Goal: Transaction & Acquisition: Book appointment/travel/reservation

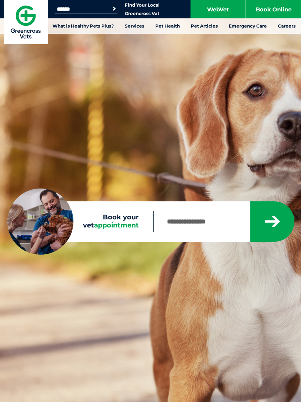
click at [216, 224] on input "Book your vet appointment" at bounding box center [201, 221] width 96 height 21
type input "****"
click at [272, 228] on icon "submit" at bounding box center [272, 221] width 17 height 14
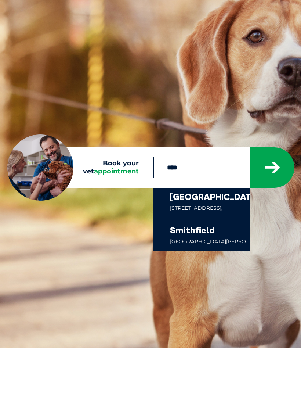
click at [229, 272] on link at bounding box center [210, 288] width 80 height 33
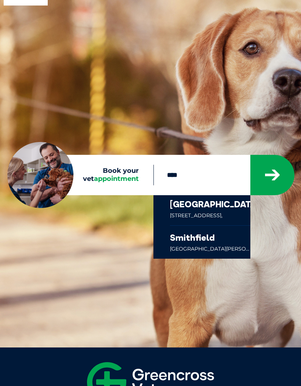
scroll to position [51, 0]
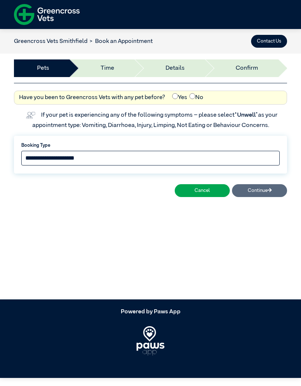
click at [213, 158] on select "**********" at bounding box center [150, 158] width 258 height 15
click at [211, 155] on select "**********" at bounding box center [150, 158] width 258 height 15
click at [194, 160] on select "**********" at bounding box center [150, 158] width 258 height 15
select select "*****"
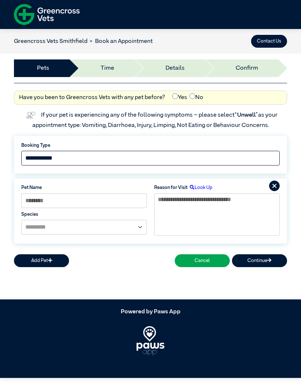
scroll to position [10, 0]
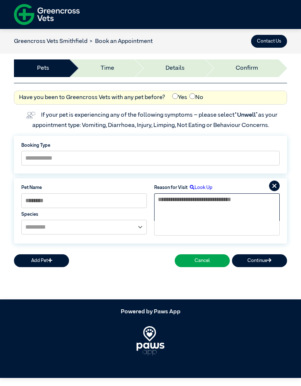
click at [203, 193] on textarea at bounding box center [217, 207] width 126 height 28
type textarea "*****"
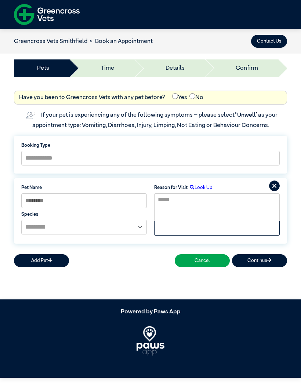
click at [203, 184] on label "Look Up" at bounding box center [200, 187] width 25 height 7
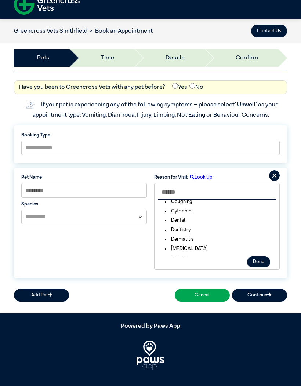
click at [219, 190] on input "text" at bounding box center [217, 192] width 118 height 15
type input "*****"
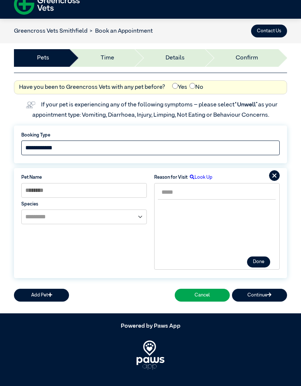
click at [155, 146] on select "**********" at bounding box center [150, 148] width 258 height 15
select select "*****"
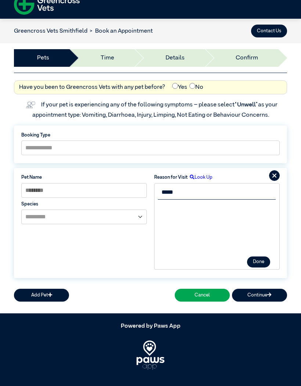
click at [211, 191] on input "*****" at bounding box center [217, 192] width 118 height 15
type input "*"
type input "*****"
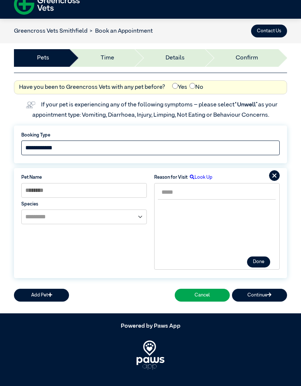
click at [260, 151] on select "**********" at bounding box center [150, 148] width 258 height 15
select select "*****"
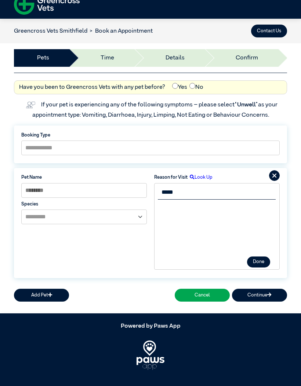
click at [201, 189] on input "*****" at bounding box center [217, 192] width 118 height 15
type input "*"
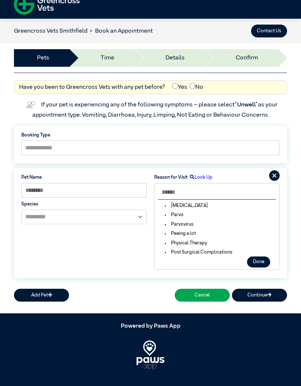
scroll to position [969, 0]
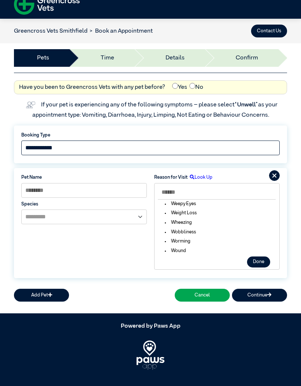
click at [251, 155] on select "**********" at bounding box center [150, 148] width 258 height 15
click at [267, 32] on button "Contact Us" at bounding box center [269, 31] width 36 height 13
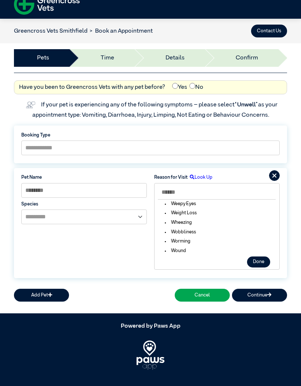
scroll to position [3, 0]
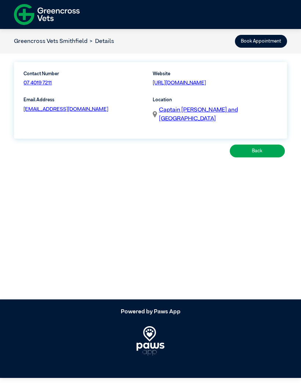
click at [40, 82] on link "07 4019 7211" at bounding box center [37, 82] width 28 height 5
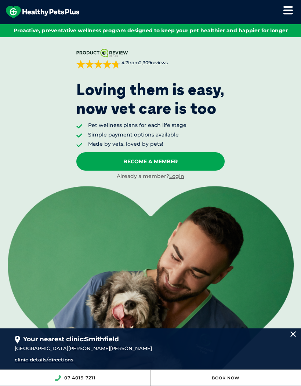
click at [179, 161] on link "Become A Member" at bounding box center [150, 161] width 148 height 18
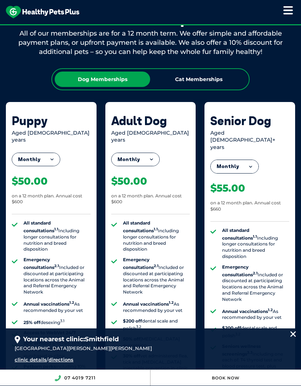
scroll to position [574, 0]
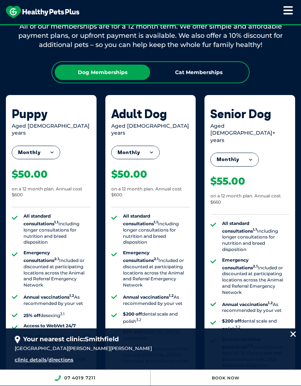
click at [25, 146] on button "Monthly" at bounding box center [36, 152] width 48 height 13
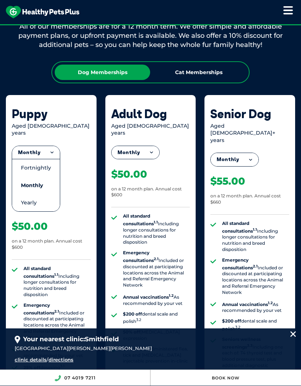
click at [14, 124] on div "Aged 0-1 years" at bounding box center [51, 130] width 79 height 14
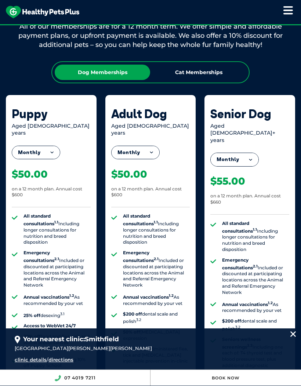
click at [23, 146] on button "Monthly" at bounding box center [36, 152] width 48 height 13
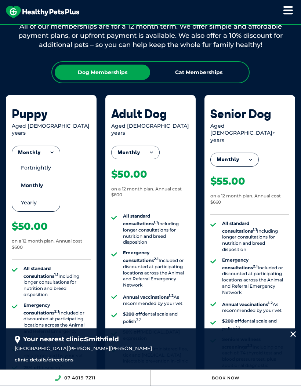
click at [26, 159] on li "Fortnightly" at bounding box center [36, 168] width 48 height 18
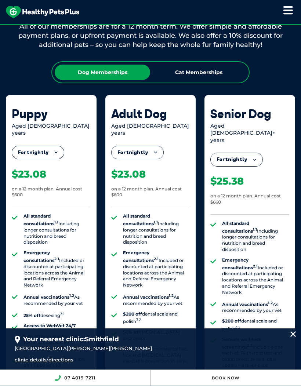
click at [23, 146] on button "Fortnightly" at bounding box center [38, 152] width 52 height 13
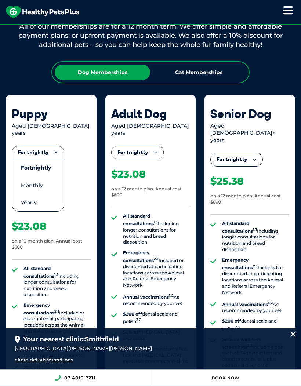
click at [29, 177] on li "Monthly" at bounding box center [38, 185] width 52 height 17
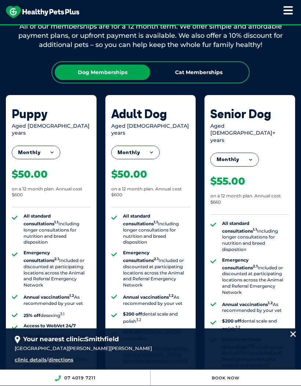
click at [22, 146] on button "Monthly" at bounding box center [36, 152] width 48 height 13
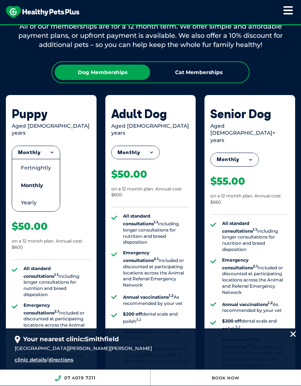
click at [28, 159] on li "Fortnightly" at bounding box center [36, 168] width 48 height 18
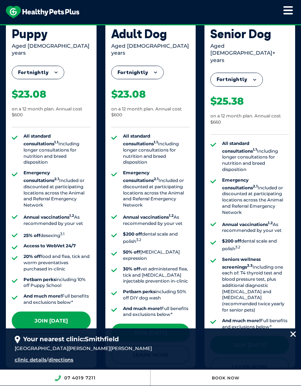
scroll to position [654, 0]
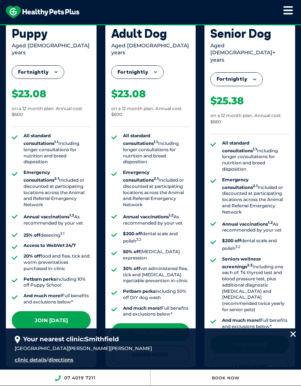
click at [70, 311] on link "Join [DATE]" at bounding box center [51, 320] width 79 height 18
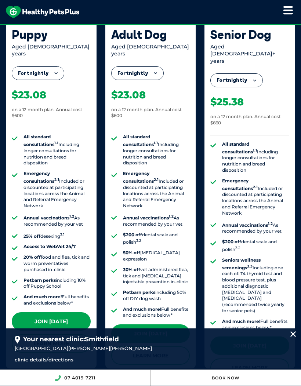
scroll to position [655, 0]
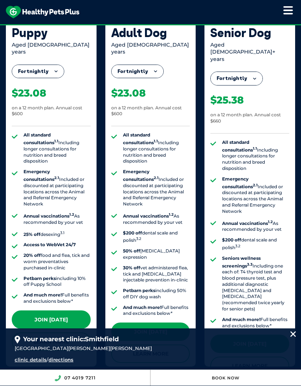
click at [72, 311] on link "Join Today" at bounding box center [51, 320] width 79 height 18
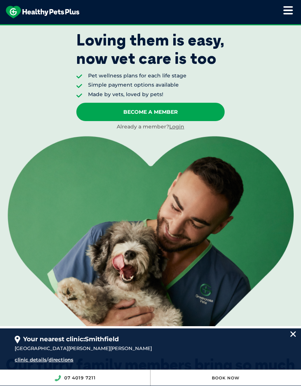
scroll to position [0, 0]
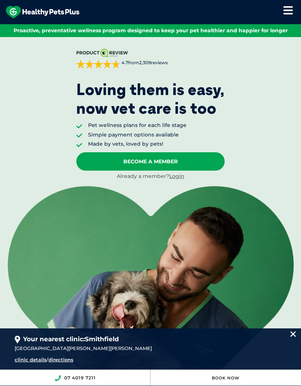
click at [177, 175] on link "Login" at bounding box center [176, 176] width 15 height 7
click at [280, 14] on div "About Healthy Pets Plus Lifestage Plans Dog Memberships Puppy Adult Dog Senior …" at bounding box center [150, 12] width 301 height 24
click at [287, 12] on icon at bounding box center [288, 10] width 10 height 9
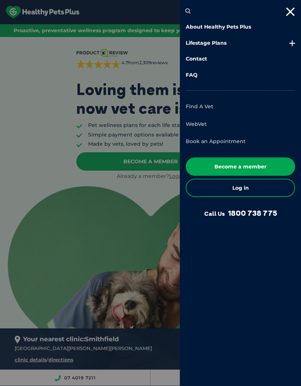
click at [192, 77] on link "FAQ" at bounding box center [240, 75] width 109 height 7
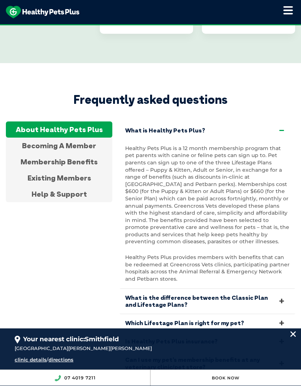
scroll to position [1590, 0]
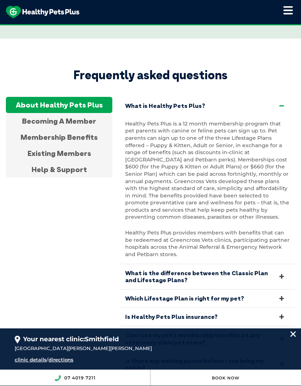
click at [39, 145] on div "Existing Members" at bounding box center [59, 153] width 106 height 16
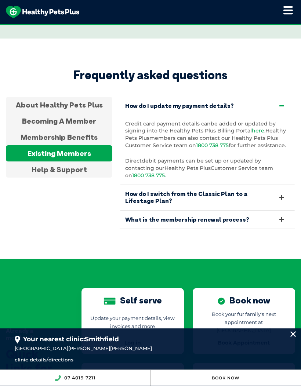
click at [281, 194] on icon at bounding box center [282, 197] width 8 height 7
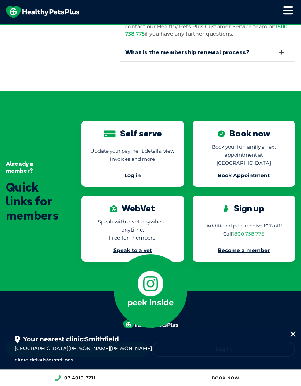
scroll to position [1795, 0]
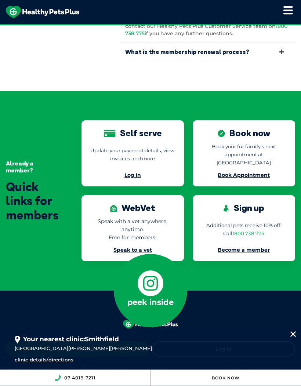
click at [254, 231] on link "1800 738 775" at bounding box center [248, 234] width 32 height 6
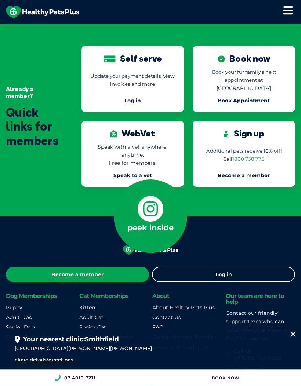
scroll to position [1868, 0]
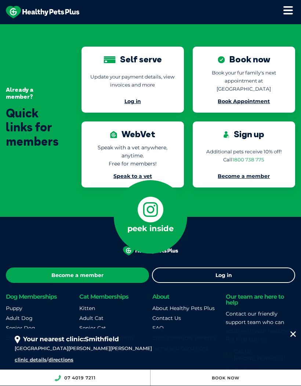
click at [299, 322] on div "Become a member Log in Dog Memberships Puppy Adult Dog Senior Dog Dog Member Be…" at bounding box center [150, 320] width 301 height 207
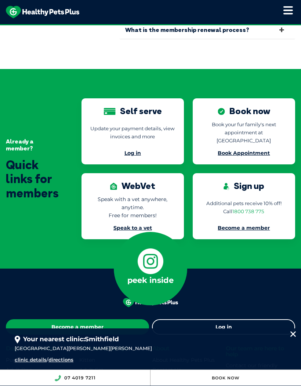
scroll to position [1810, 0]
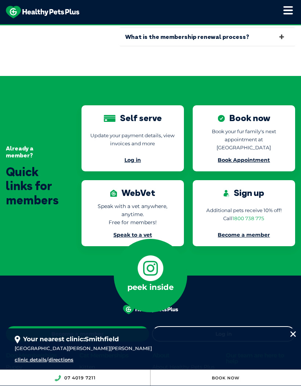
click at [254, 216] on link "1800 738 775" at bounding box center [248, 219] width 32 height 6
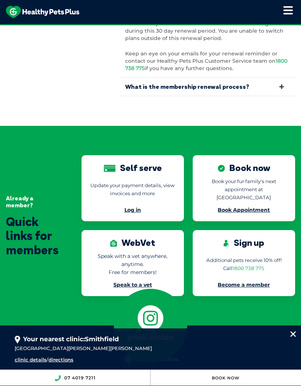
scroll to position [1762, 0]
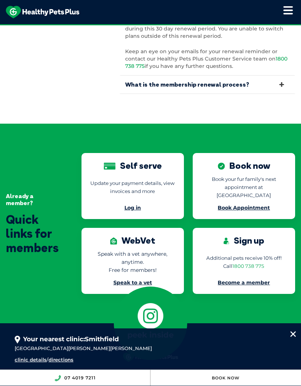
click at [292, 337] on img at bounding box center [293, 335] width 6 height 6
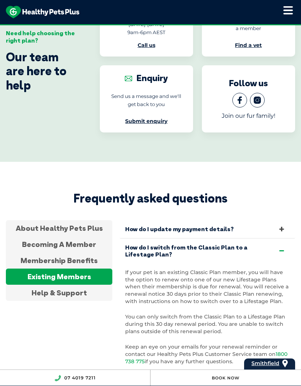
scroll to position [1465, 0]
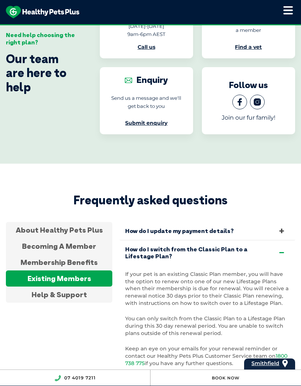
click at [45, 287] on div "Help & Support" at bounding box center [59, 295] width 106 height 16
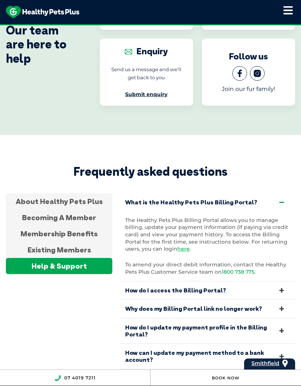
scroll to position [1492, 0]
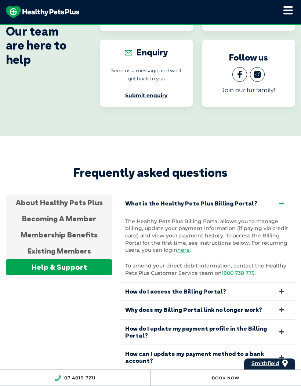
click at [279, 307] on icon at bounding box center [282, 310] width 8 height 7
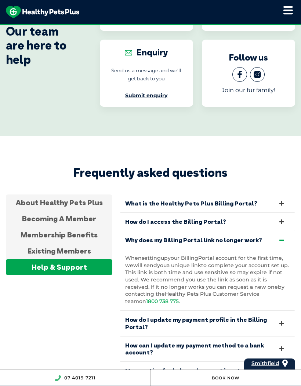
click at [277, 231] on link "Why does my Billing Portal link no longer work?" at bounding box center [208, 240] width 176 height 18
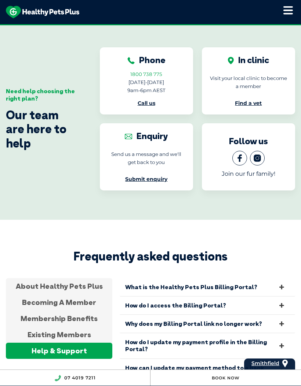
scroll to position [1409, 0]
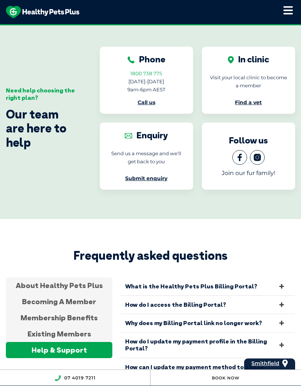
click at [270, 358] on link "How can I update my payment method to a bank account?" at bounding box center [208, 370] width 176 height 25
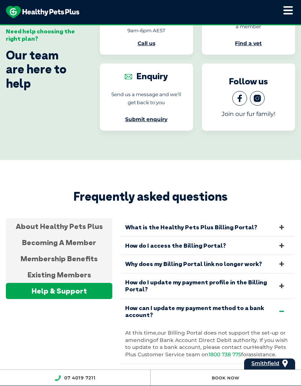
scroll to position [1469, 0]
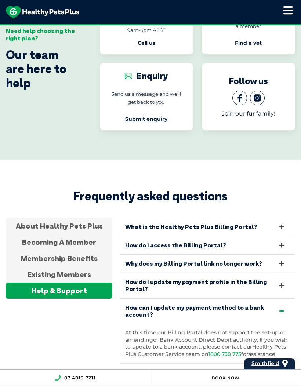
click at [279, 308] on icon at bounding box center [282, 311] width 8 height 7
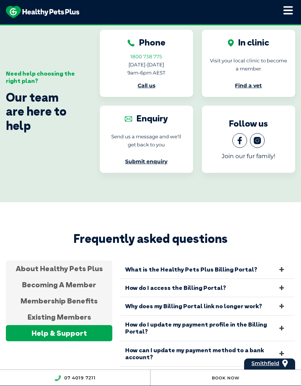
scroll to position [1426, 0]
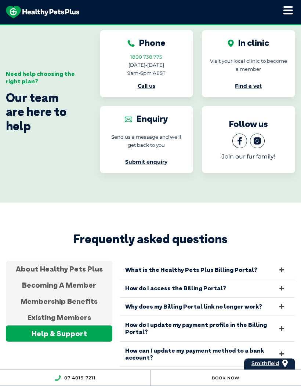
click at [278, 267] on icon at bounding box center [282, 270] width 8 height 7
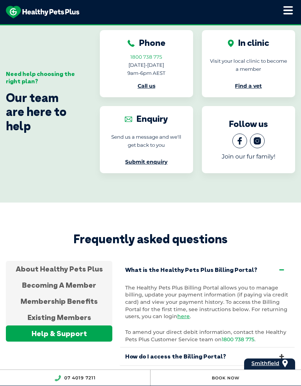
click at [279, 267] on icon at bounding box center [282, 270] width 8 height 7
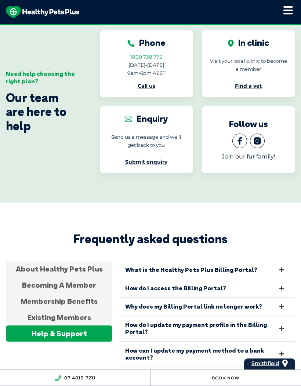
click at [279, 267] on icon at bounding box center [282, 270] width 8 height 7
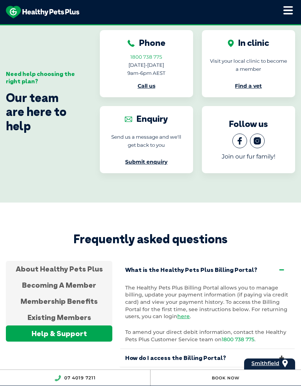
click at [284, 267] on icon at bounding box center [282, 270] width 8 height 7
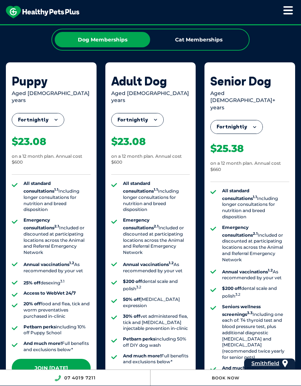
scroll to position [607, 0]
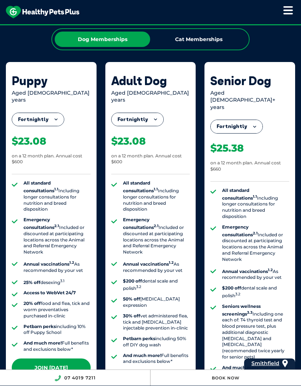
click at [65, 381] on link "Learn More" at bounding box center [51, 390] width 79 height 18
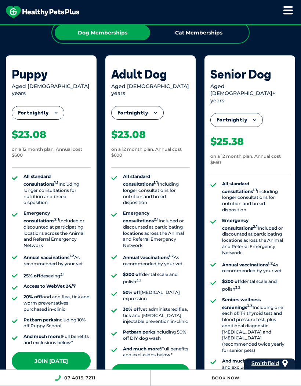
scroll to position [615, 0]
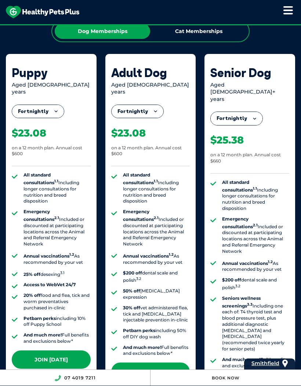
click at [69, 351] on link "Join Today" at bounding box center [51, 360] width 79 height 18
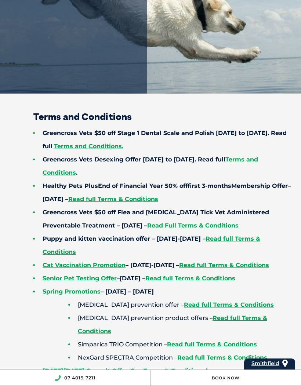
scroll to position [191, 0]
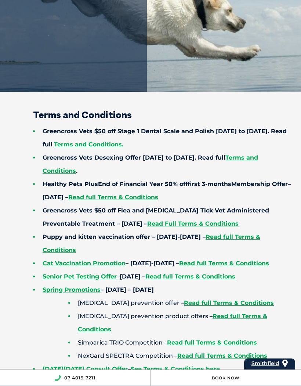
click at [158, 200] on link "Read full Terms & Conditions" at bounding box center [113, 197] width 90 height 7
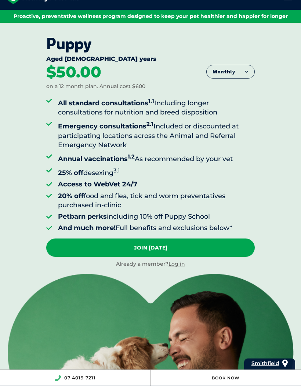
scroll to position [15, 0]
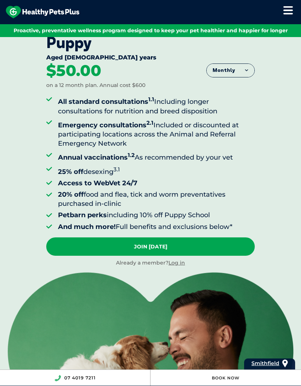
click at [273, 262] on div "Puppy Aged 0-1 years Monthly Fortnightly Monthly Yearly $23.08" at bounding box center [150, 244] width 301 height 445
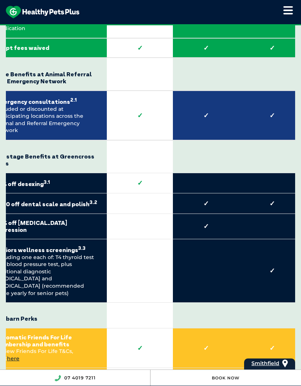
scroll to position [1561, 0]
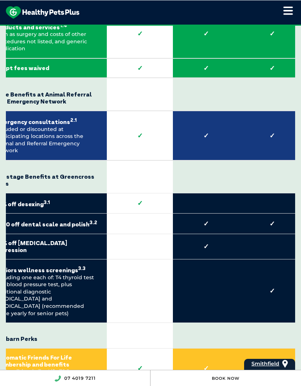
click at [260, 234] on td at bounding box center [272, 246] width 66 height 25
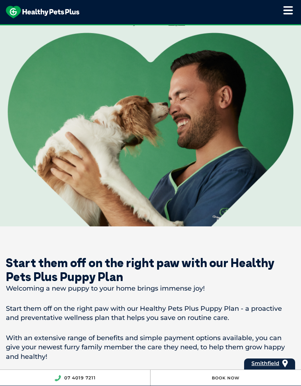
scroll to position [256, 0]
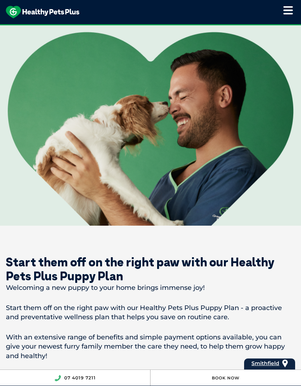
click at [227, 379] on link "Book Now" at bounding box center [226, 378] width 28 height 5
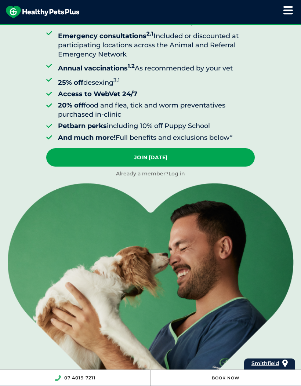
scroll to position [92, 0]
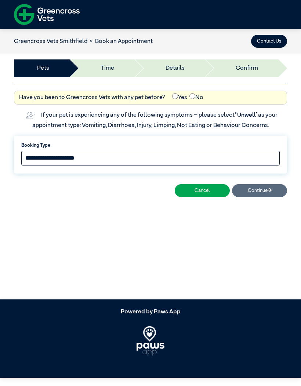
click at [257, 161] on select "**********" at bounding box center [150, 158] width 258 height 15
click at [276, 41] on button "Contact Us" at bounding box center [269, 41] width 36 height 13
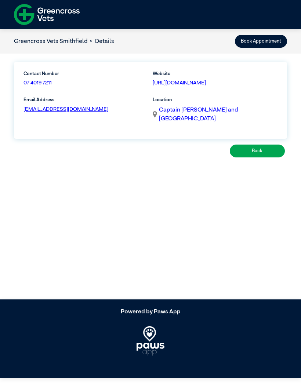
click at [46, 82] on link "07 4019 7211" at bounding box center [37, 82] width 28 height 5
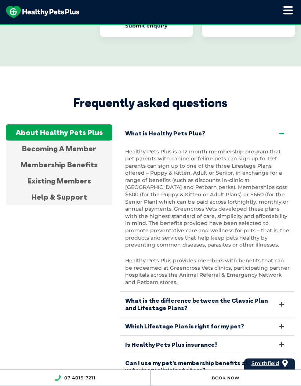
scroll to position [1576, 0]
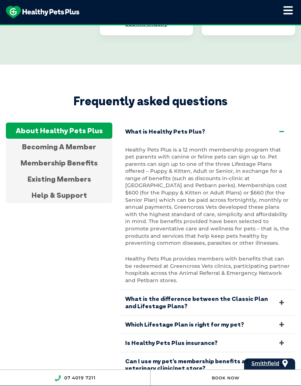
click at [276, 123] on link "What is Healthy Pets Plus?" at bounding box center [208, 132] width 176 height 18
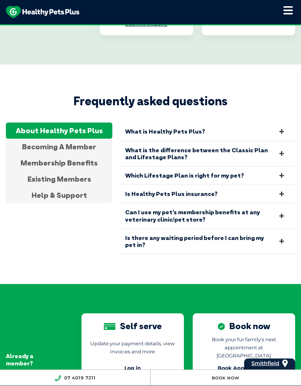
click at [262, 167] on link "Which Lifestage Plan is right for my pet?" at bounding box center [208, 176] width 176 height 18
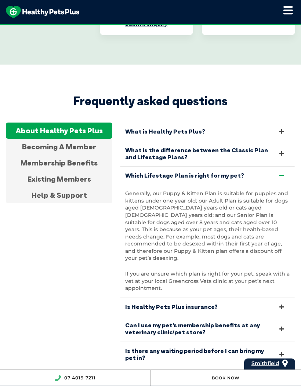
click at [83, 155] on div "Membership Benefits" at bounding box center [59, 163] width 106 height 16
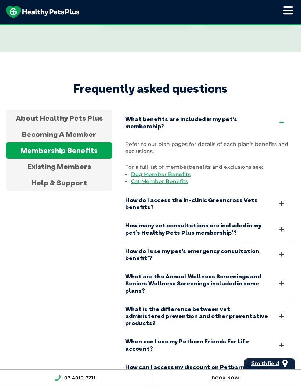
scroll to position [1589, 0]
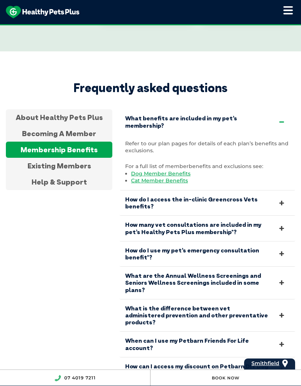
click at [272, 191] on link "How do I access the in-clinic Greencross Vets benefits?" at bounding box center [208, 203] width 176 height 25
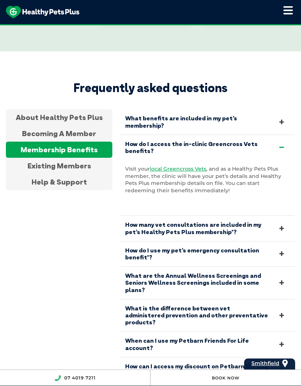
click at [276, 135] on link "How do I access the in-clinic Greencross Vets benefits?" at bounding box center [208, 147] width 176 height 25
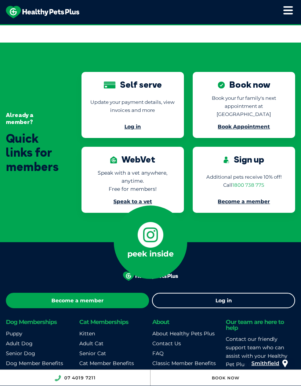
click at [160, 350] on link "FAQ" at bounding box center [157, 353] width 11 height 7
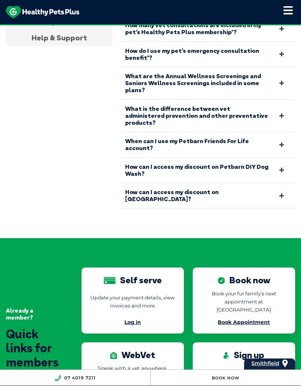
scroll to position [1734, 0]
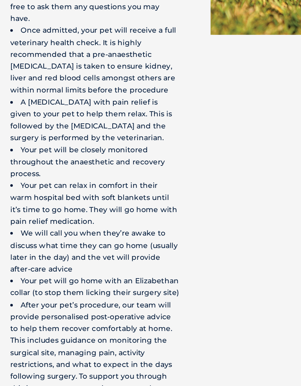
scroll to position [2417, 0]
